Goal: Task Accomplishment & Management: Manage account settings

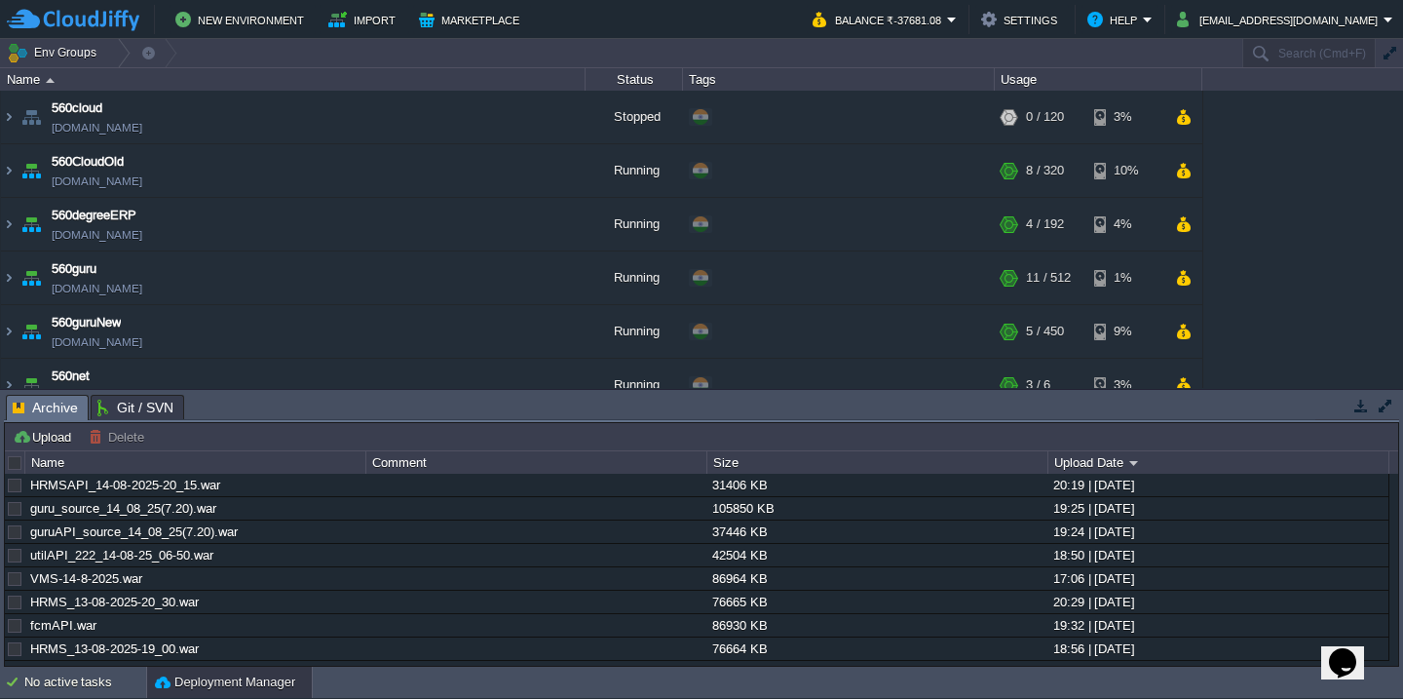
click at [1292, 234] on div "560cloud [DOMAIN_NAME] Stopped + Add to Env Group RAM 0% CPU 0% 0 / 120 3% 560C…" at bounding box center [701, 239] width 1403 height 297
click at [262, 169] on td "560CloudOld [DOMAIN_NAME]" at bounding box center [293, 171] width 585 height 54
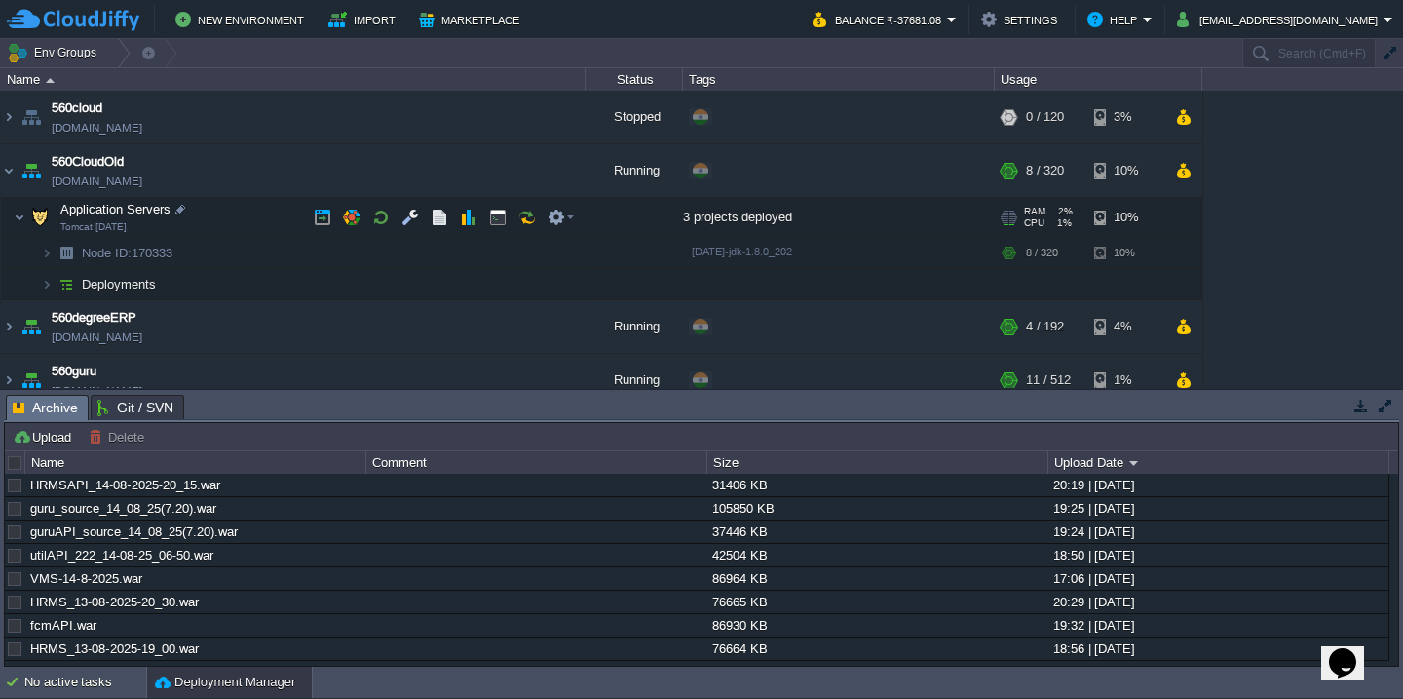
click at [251, 222] on td "Application Servers Tomcat [DATE]" at bounding box center [293, 218] width 585 height 40
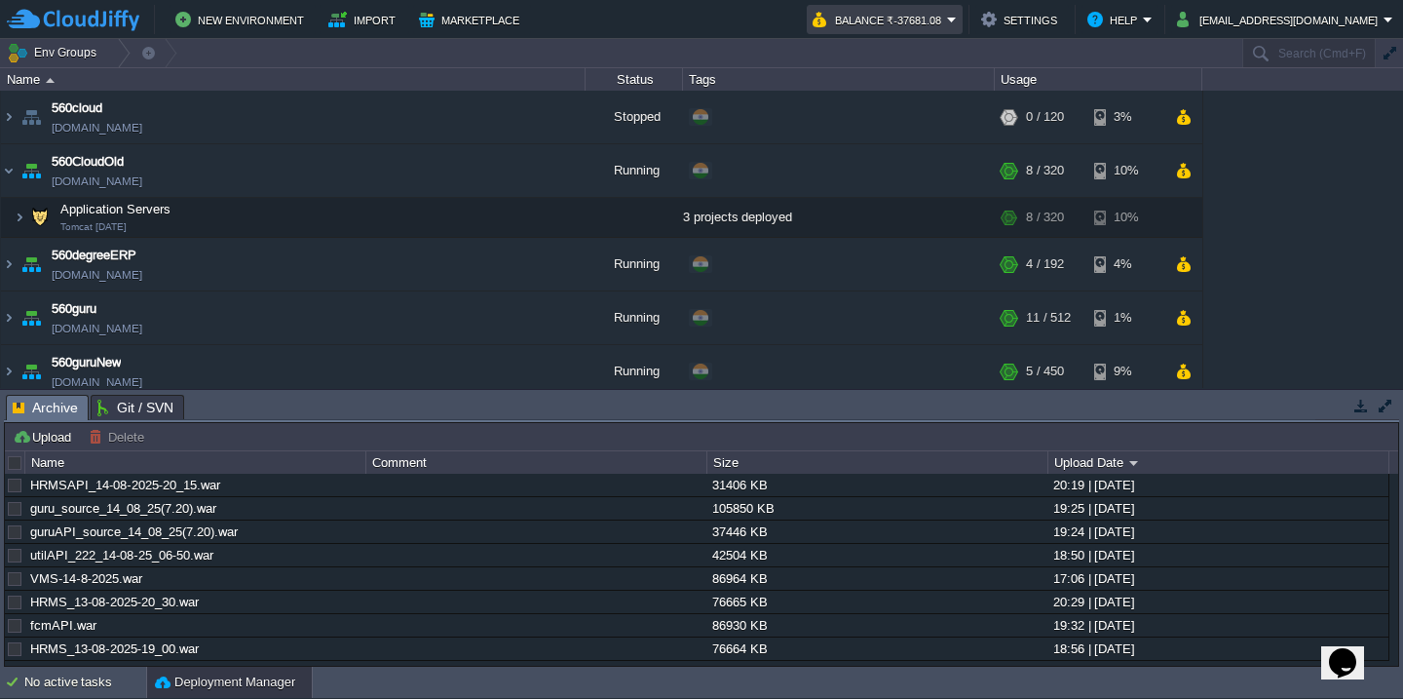
click at [931, 27] on button "Balance ₹-37681.08" at bounding box center [880, 19] width 134 height 23
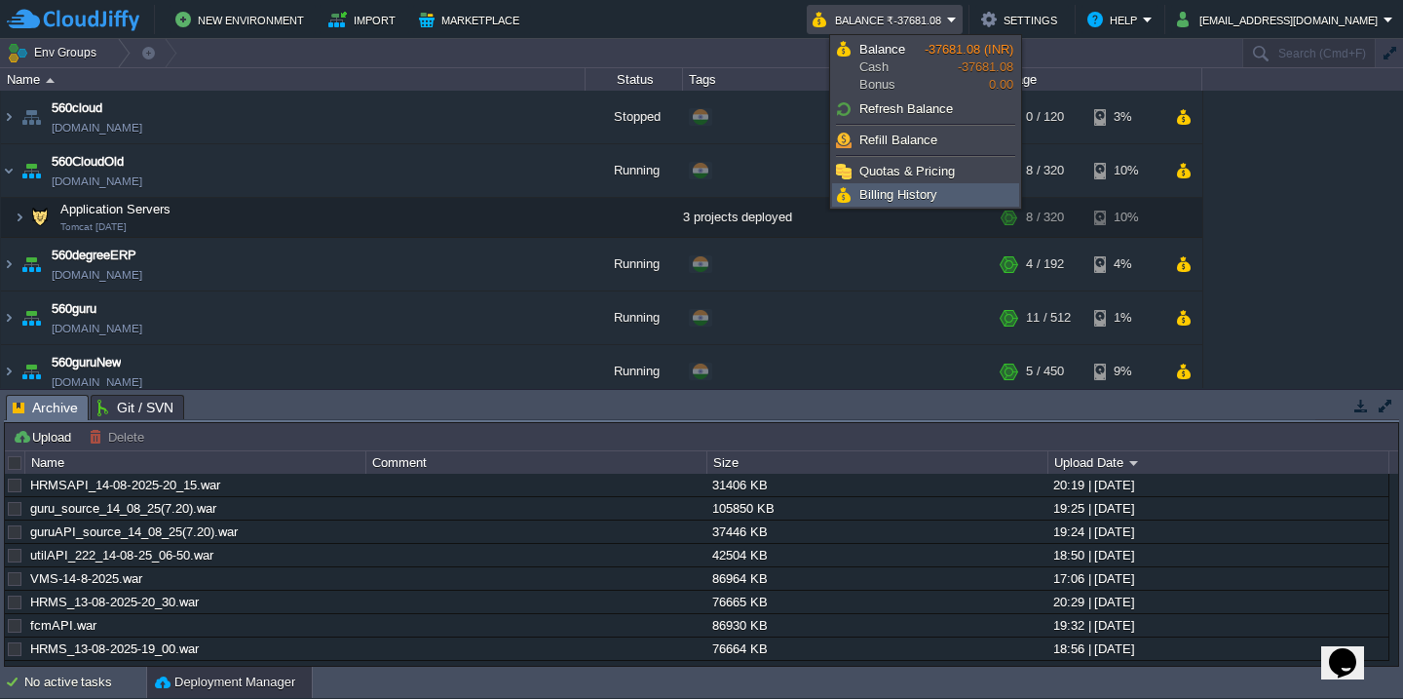
click at [902, 192] on span "Billing History" at bounding box center [898, 194] width 78 height 15
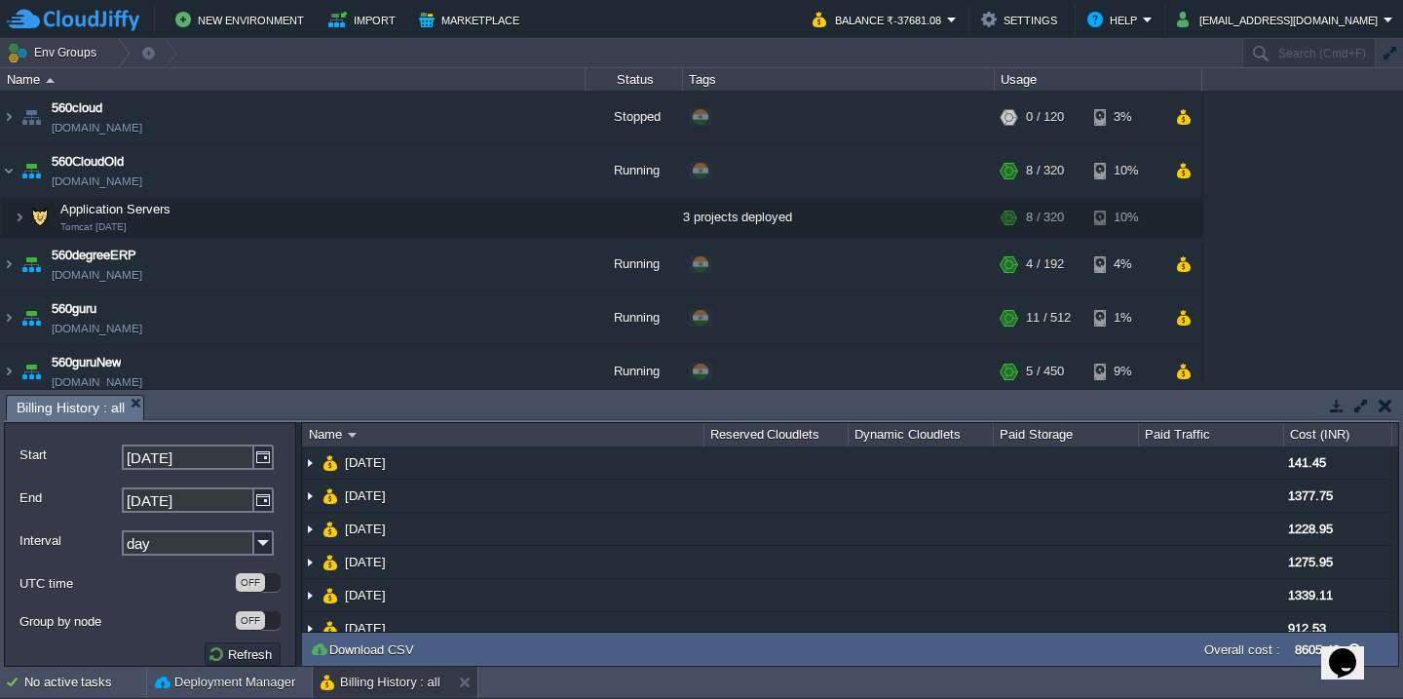
click at [1375, 289] on div "560cloud [DOMAIN_NAME] Stopped + Add to Env Group RAM 0% CPU 0% 0 / 120 3% 560C…" at bounding box center [701, 239] width 1403 height 297
click at [1356, 405] on button "button" at bounding box center [1361, 406] width 18 height 18
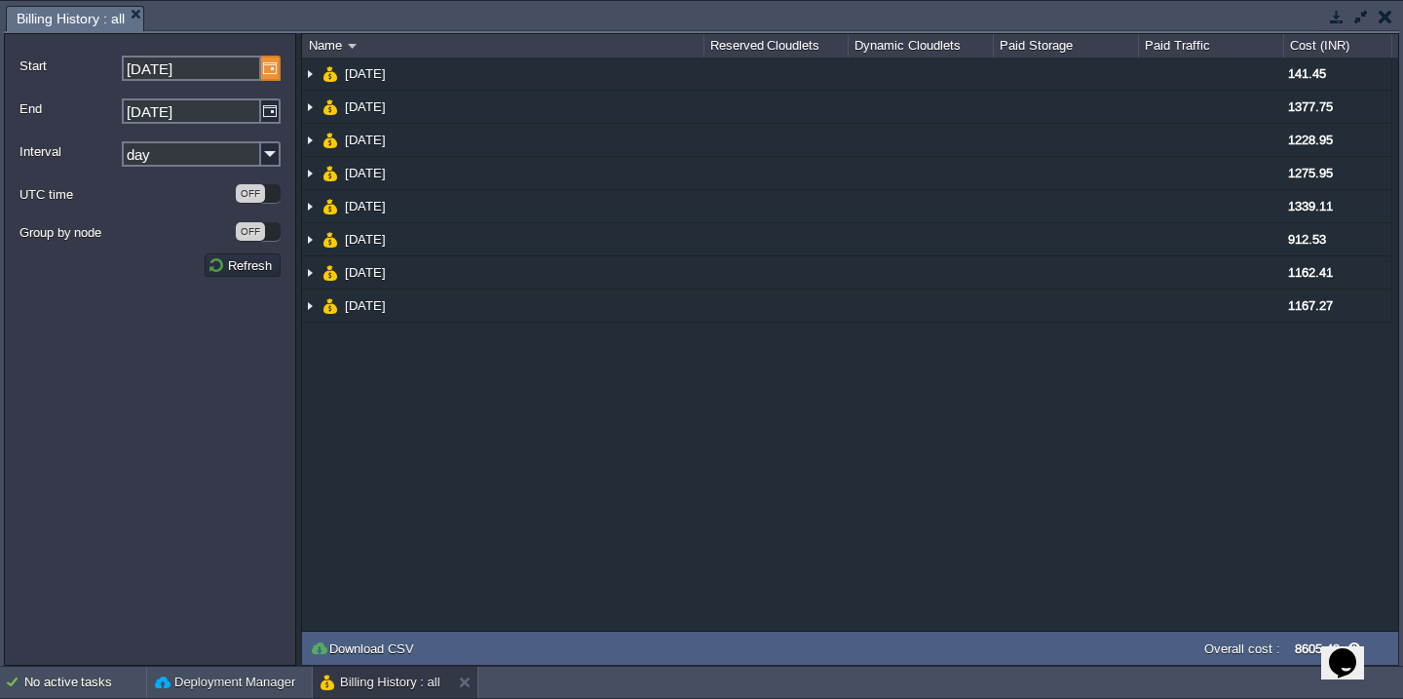
click at [280, 71] on img at bounding box center [270, 68] width 19 height 25
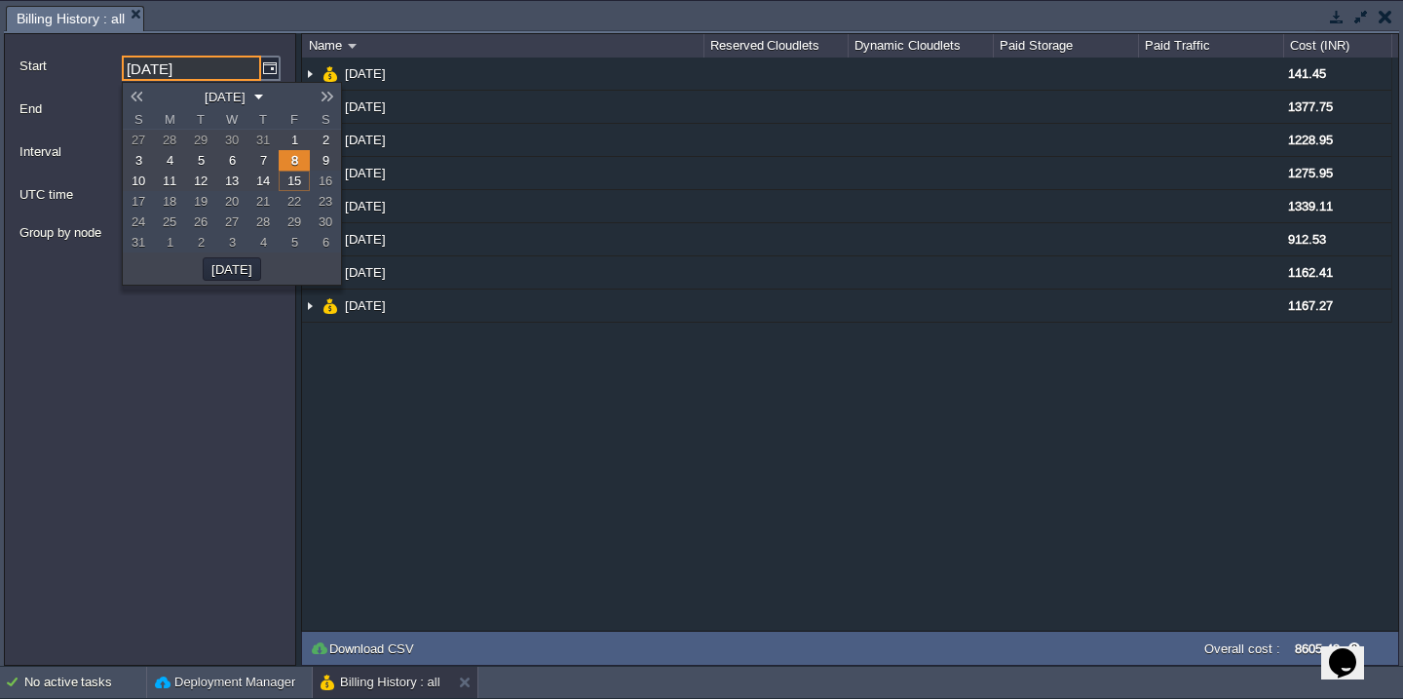
click at [283, 137] on link "1" at bounding box center [294, 140] width 31 height 20
type input "[DATE]"
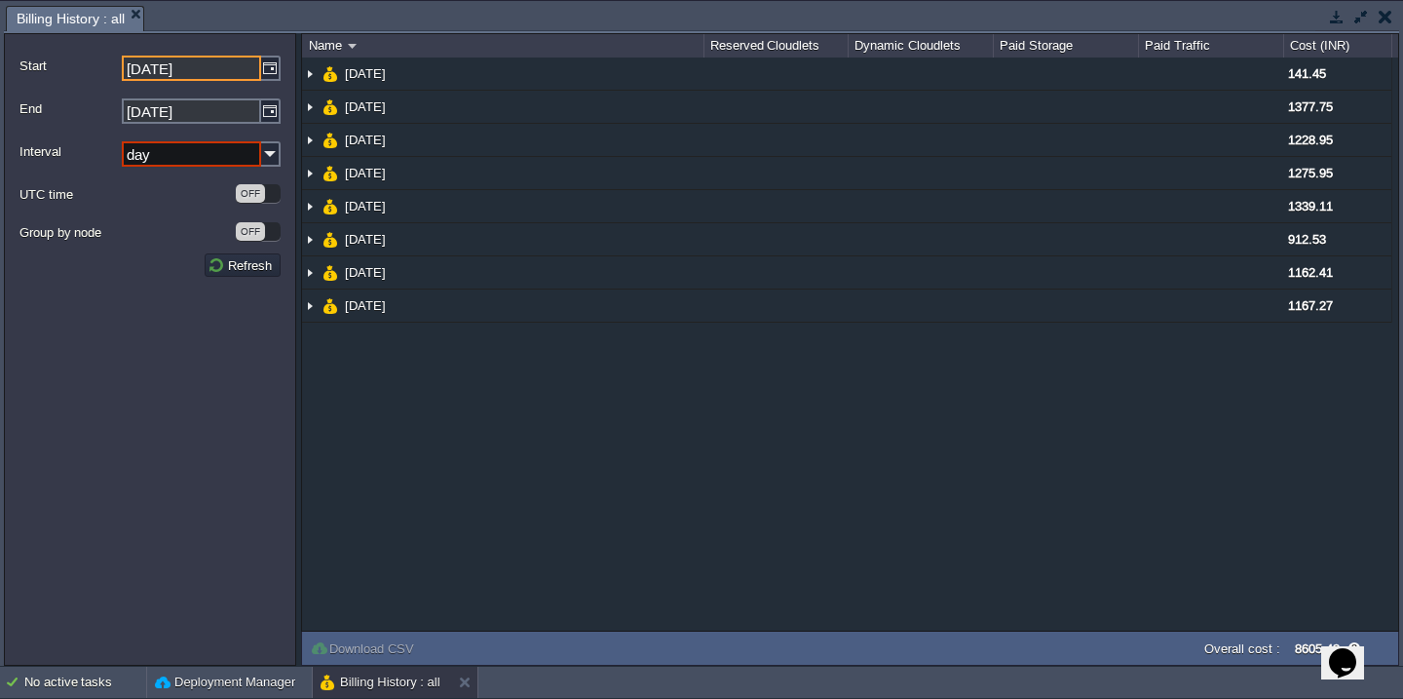
click at [213, 140] on div "Interval day" at bounding box center [149, 153] width 261 height 39
click at [210, 149] on input "day" at bounding box center [191, 153] width 139 height 25
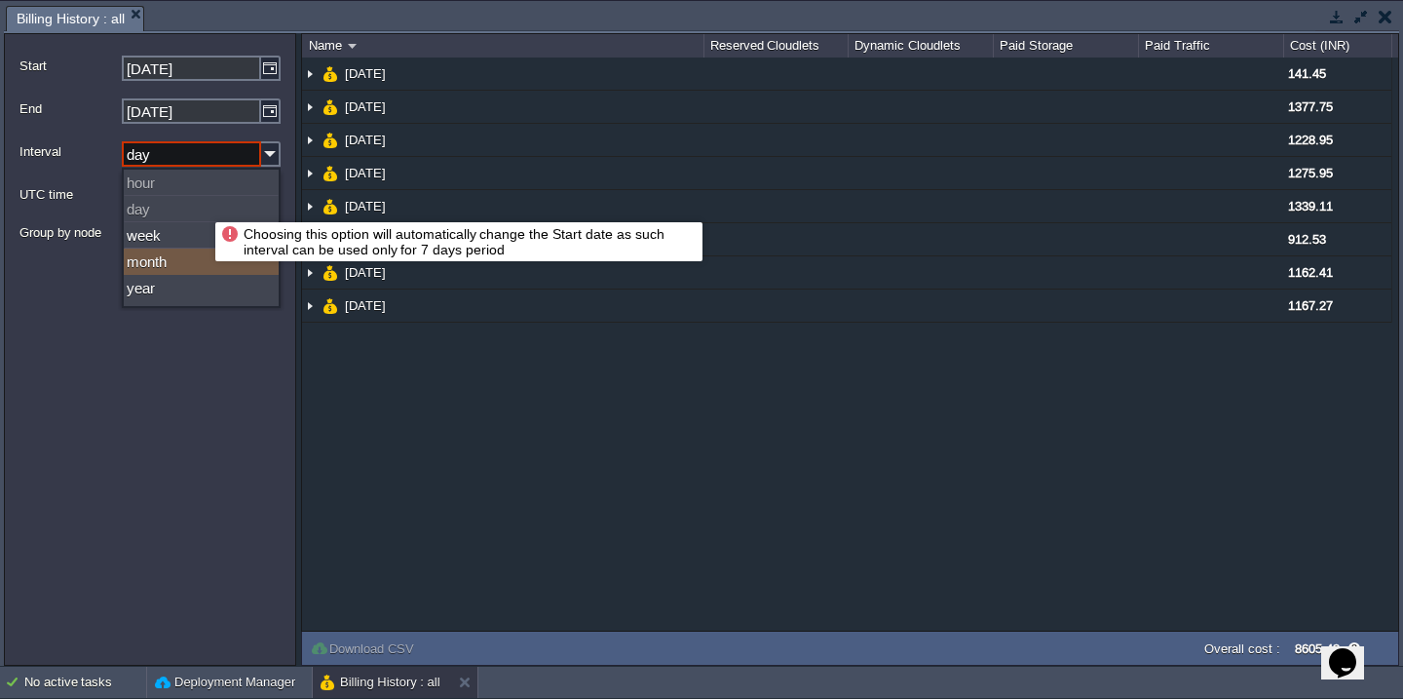
click at [179, 257] on div "month" at bounding box center [201, 261] width 155 height 26
type input "month"
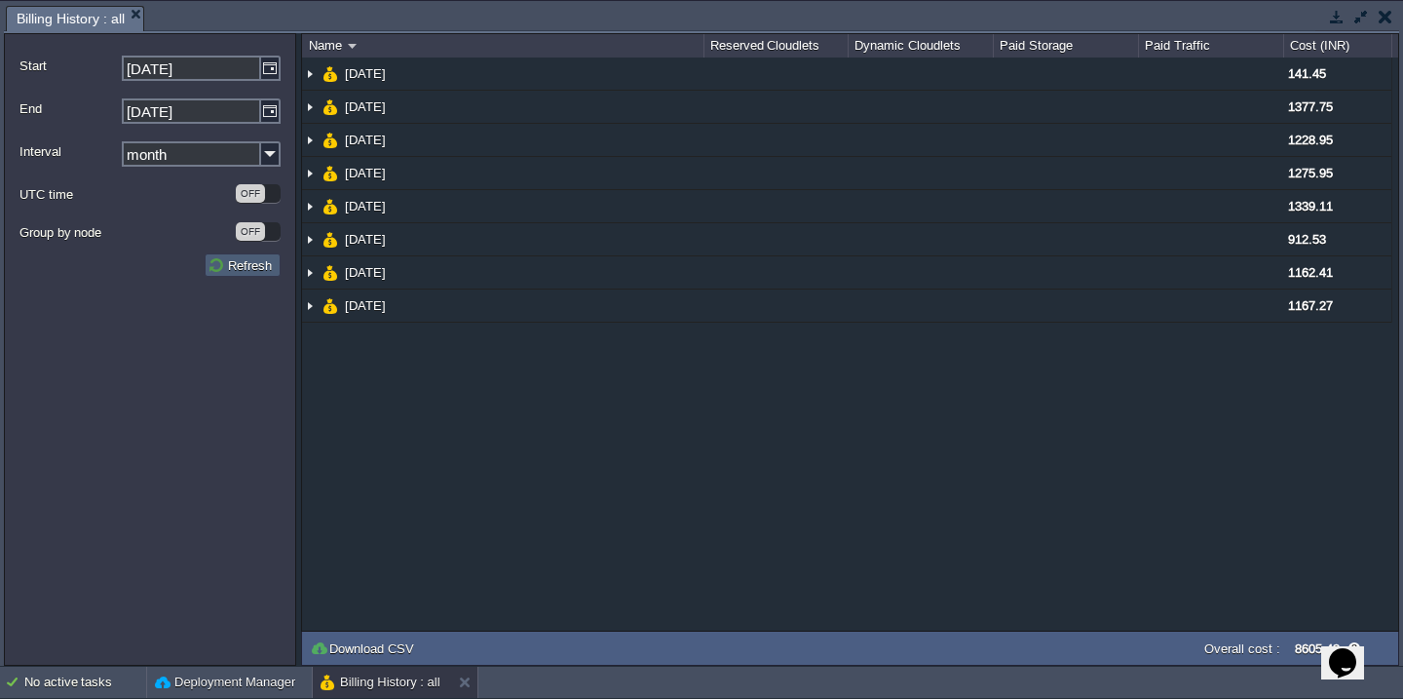
click at [234, 271] on button "Refresh" at bounding box center [243, 265] width 70 height 18
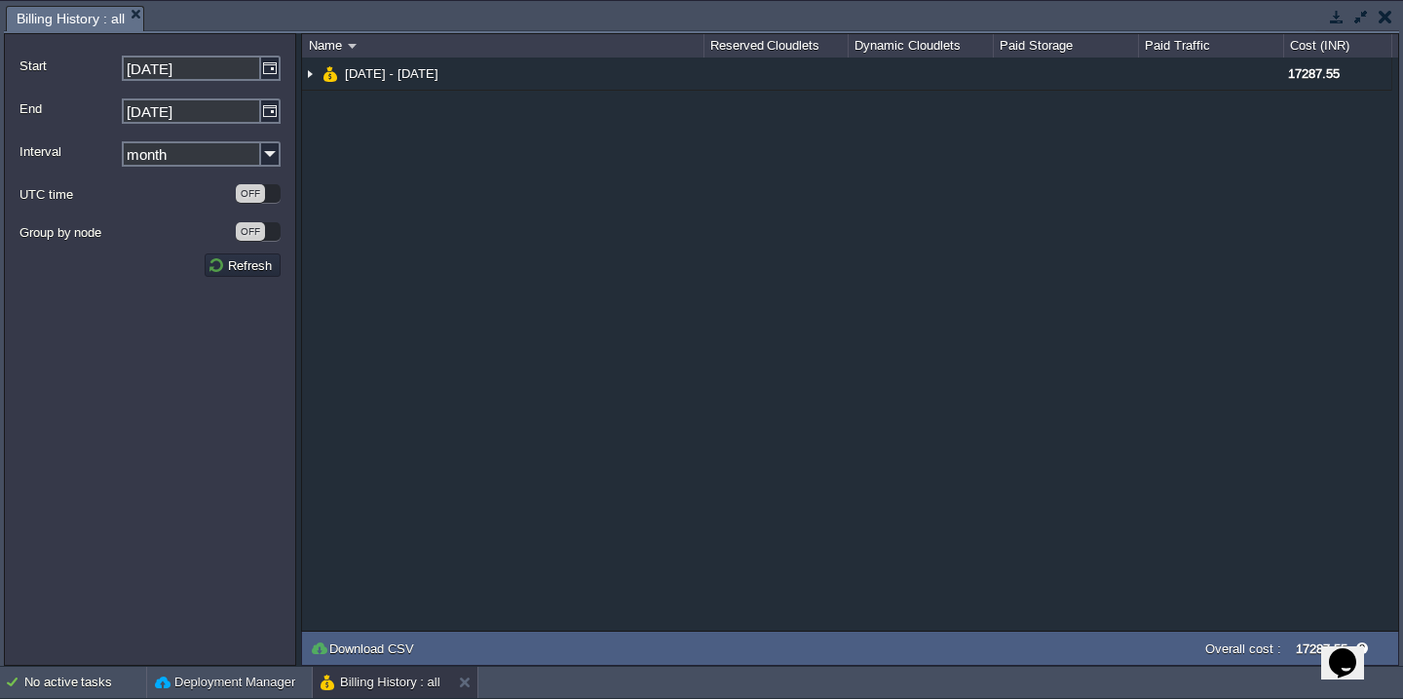
click at [1375, 15] on td at bounding box center [1385, 16] width 24 height 23
